Goal: Task Accomplishment & Management: Manage account settings

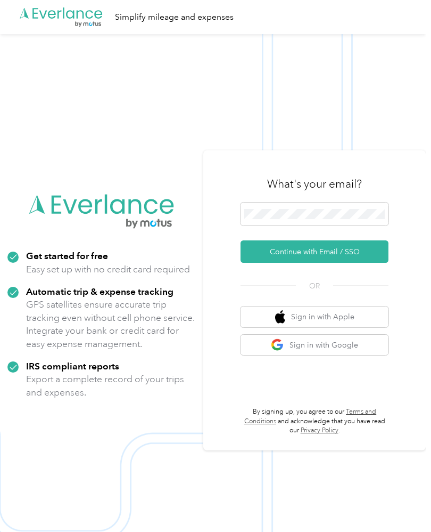
click at [370, 263] on button "Continue with Email / SSO" at bounding box center [315, 251] width 148 height 22
